Goal: Information Seeking & Learning: Learn about a topic

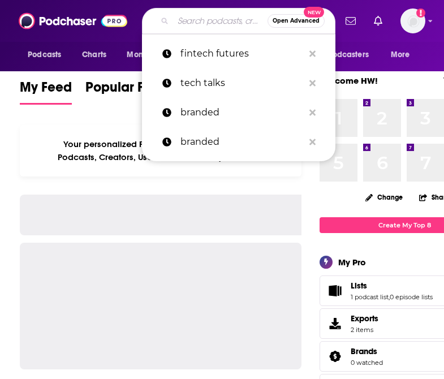
click at [208, 24] on input "Search podcasts, credits, & more..." at bounding box center [220, 21] width 95 height 18
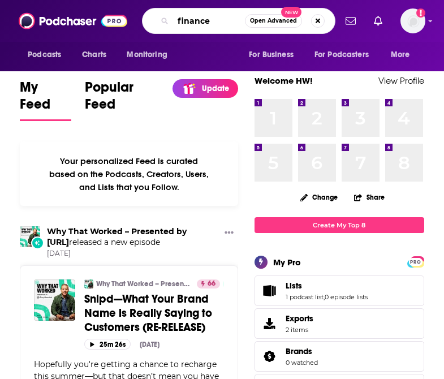
type input "finance"
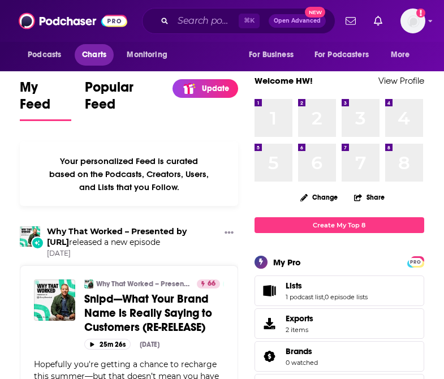
click at [92, 57] on span "Charts" at bounding box center [94, 55] width 24 height 16
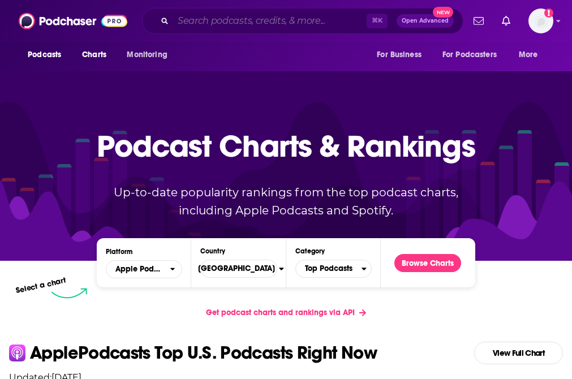
click at [190, 21] on input "Search podcasts, credits, & more..." at bounding box center [270, 21] width 194 height 18
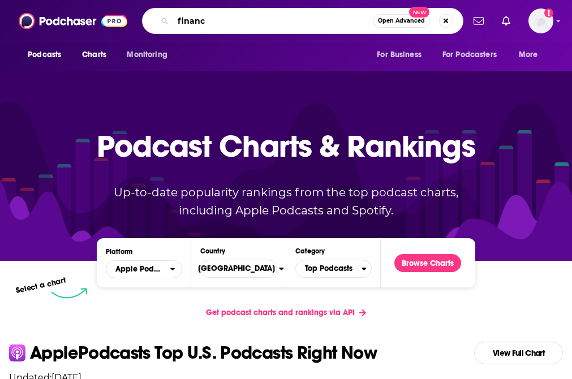
type input "finance"
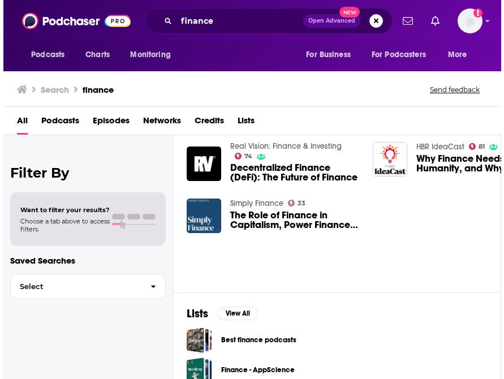
scroll to position [240, 0]
